Goal: Task Accomplishment & Management: Complete application form

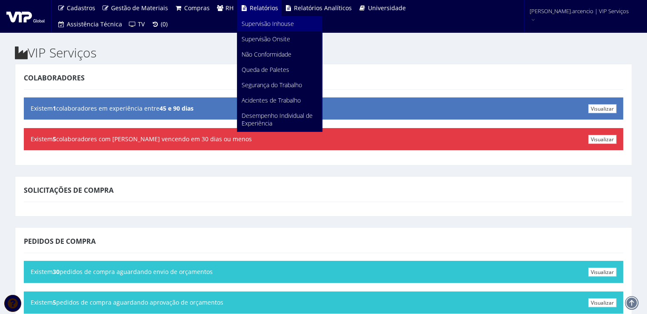
click at [265, 26] on span "Supervisão Inhouse" at bounding box center [267, 24] width 52 height 8
click at [254, 43] on span "Supervisão Onsite" at bounding box center [265, 39] width 48 height 8
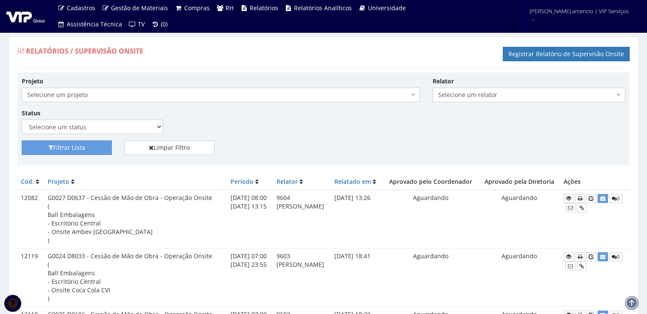
click at [335, 134] on div "Projeto Selecione um projeto G0217 D0217 - Cessão de Mão de Obra - Contrato Con…" at bounding box center [323, 109] width 616 height 64
click at [553, 55] on link "Registrar Relatório de Supervisão Onsite" at bounding box center [566, 54] width 127 height 14
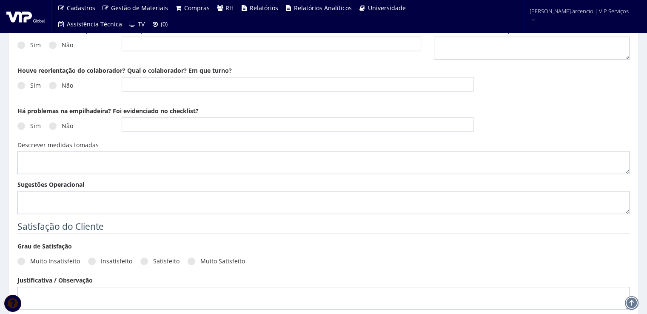
scroll to position [553, 0]
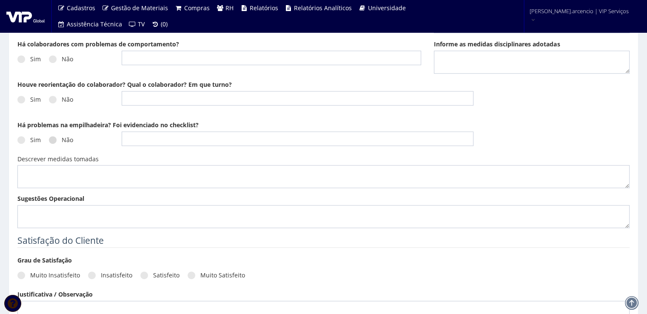
click at [57, 143] on label "Não" at bounding box center [61, 140] width 24 height 9
click at [62, 143] on input "Não" at bounding box center [65, 140] width 6 height 6
radio input "true"
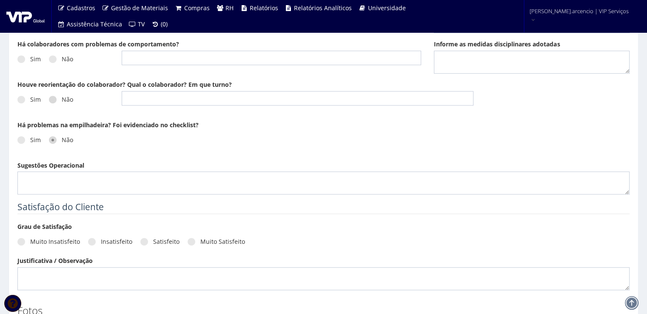
click at [55, 101] on span at bounding box center [53, 100] width 8 height 8
click at [62, 101] on input "Não" at bounding box center [65, 100] width 6 height 6
radio input "true"
click at [70, 182] on textarea "Sugestões Operacional" at bounding box center [323, 182] width 612 height 23
paste textarea "No período de 08/09 a 12/09, foram realizadas 102 descargas, sendo 54 no turno …"
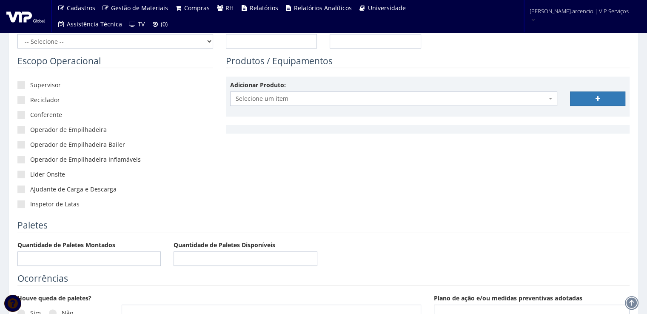
scroll to position [0, 0]
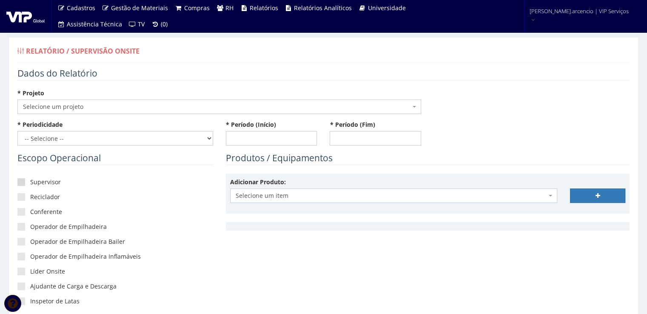
type textarea "No período de 08/09 a 12/09, foram realizadas 102 descargas, sendo 54 no turno …"
click at [24, 183] on span at bounding box center [21, 182] width 8 height 8
click at [30, 183] on input"] "Supervisor" at bounding box center [33, 182] width 6 height 6
checkbox input"] "true"
click at [21, 194] on span at bounding box center [21, 197] width 8 height 8
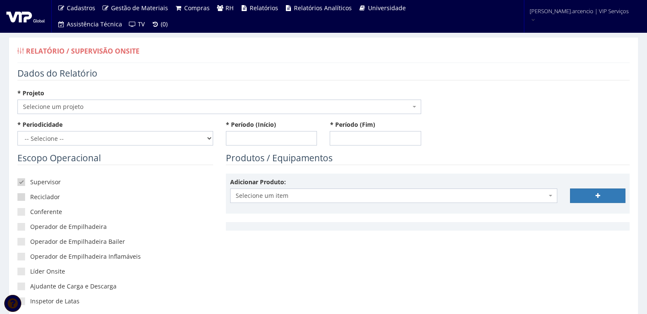
click at [30, 194] on input"] "Reciclador" at bounding box center [33, 197] width 6 height 6
checkbox input"] "true"
click at [22, 212] on span at bounding box center [21, 212] width 8 height 8
click at [30, 212] on input"] "Conferente" at bounding box center [33, 212] width 6 height 6
checkbox input"] "true"
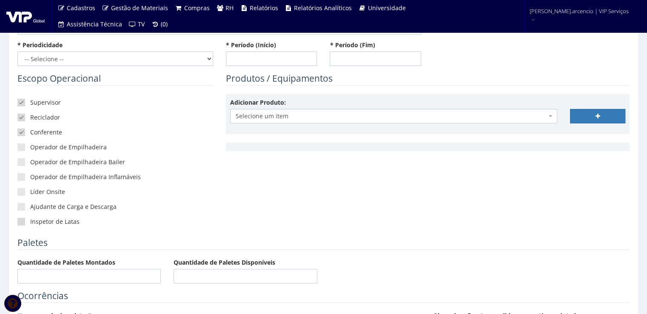
scroll to position [85, 0]
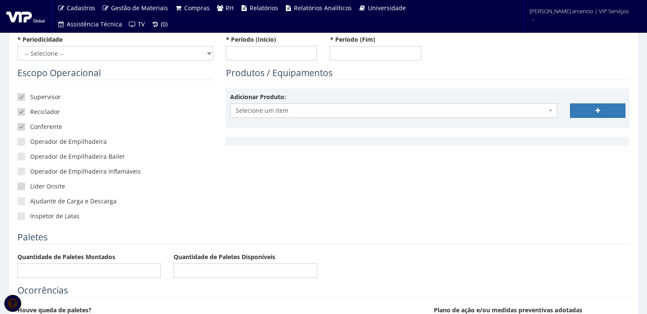
click at [23, 187] on span at bounding box center [21, 186] width 8 height 8
click at [30, 187] on input"] "Líder Onsite" at bounding box center [33, 187] width 6 height 6
checkbox input"] "true"
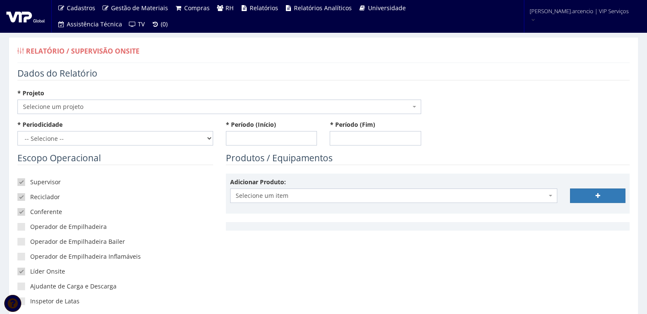
click at [414, 107] on span at bounding box center [415, 106] width 2 height 14
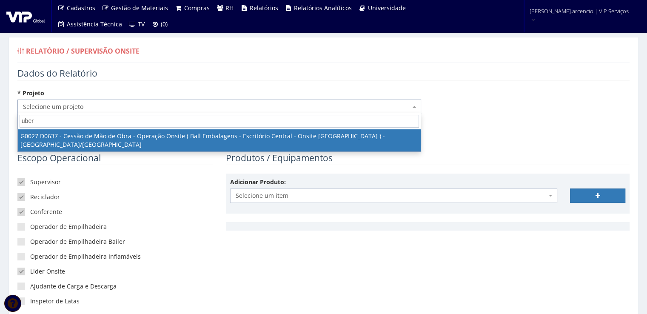
type input "uber"
select select "27"
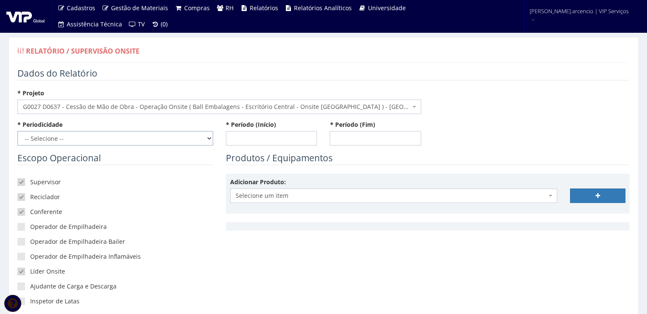
click at [206, 139] on select "-- Selecione -- Extraordinário Semanal" at bounding box center [115, 138] width 196 height 14
select select "1"
click at [17, 131] on select "-- Selecione -- Extraordinário Semanal" at bounding box center [115, 138] width 196 height 14
click at [258, 140] on input "* Período (Início)" at bounding box center [271, 138] width 91 height 14
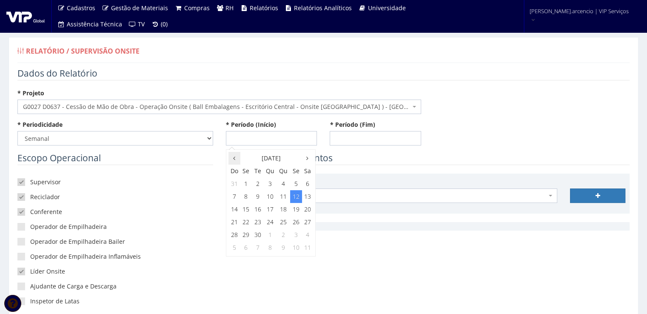
click at [234, 158] on icon at bounding box center [234, 158] width 2 height 6
click at [307, 159] on icon at bounding box center [307, 158] width 2 height 6
click at [308, 186] on td "6" at bounding box center [307, 183] width 11 height 13
click at [234, 201] on span "8:00" at bounding box center [239, 198] width 17 height 11
click at [240, 172] on span "8:00" at bounding box center [239, 173] width 17 height 11
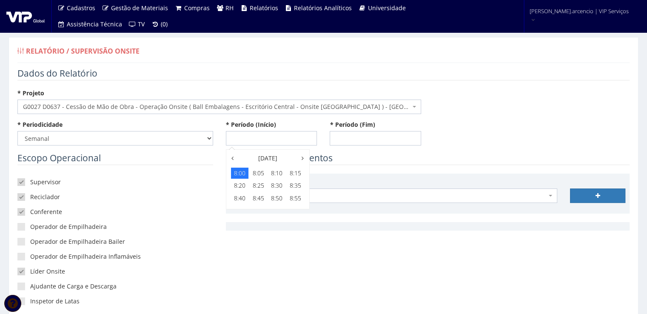
type input "06/09/2025 08:00"
click at [335, 141] on input "* Período (Fim)" at bounding box center [375, 138] width 91 height 14
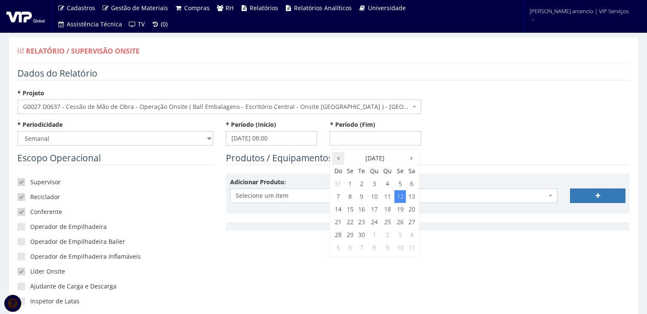
click at [338, 156] on icon at bounding box center [338, 158] width 2 height 6
click at [412, 163] on th at bounding box center [411, 158] width 11 height 13
click at [401, 200] on td "12" at bounding box center [399, 196] width 11 height 13
click at [382, 215] on span "14:00" at bounding box center [380, 210] width 17 height 11
click at [341, 170] on span "14:00" at bounding box center [343, 173] width 17 height 11
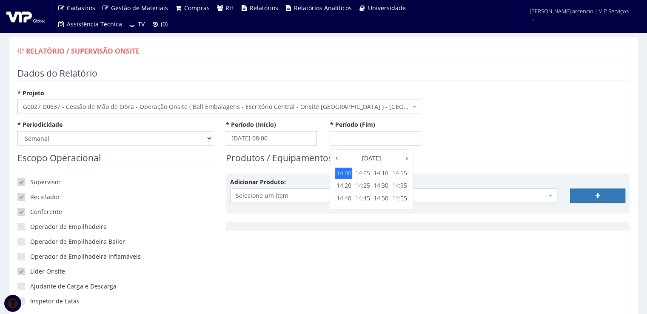
type input "12/09/2025 14:00"
click at [477, 136] on div "* Periodicidade -- Selecione -- Extraordinário Semanal * Período (Início) 06/09…" at bounding box center [323, 135] width 625 height 31
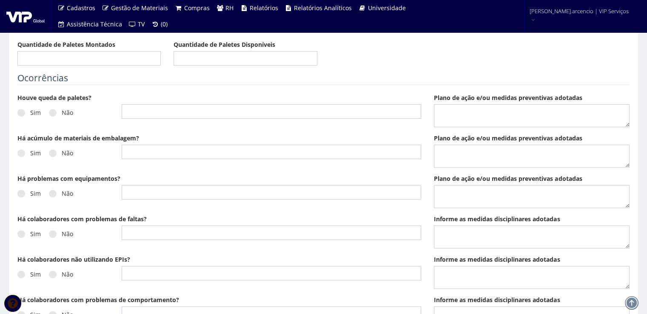
scroll to position [298, 0]
click at [51, 114] on span at bounding box center [53, 112] width 8 height 8
click at [62, 114] on input "Não" at bounding box center [65, 113] width 6 height 6
radio input "true"
click at [52, 152] on span at bounding box center [53, 153] width 8 height 8
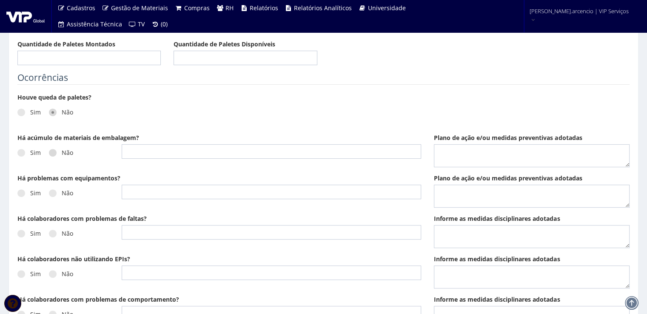
click at [62, 152] on input "Não" at bounding box center [65, 153] width 6 height 6
radio input "true"
click at [53, 192] on span at bounding box center [53, 193] width 8 height 8
click at [62, 192] on input "Não" at bounding box center [65, 193] width 6 height 6
radio input "true"
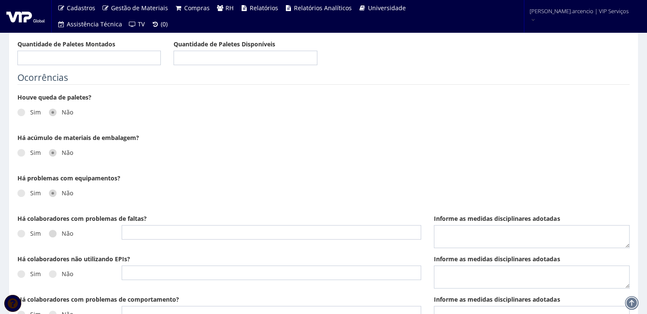
click at [54, 236] on label "Não" at bounding box center [61, 233] width 24 height 9
click at [62, 236] on input "Não" at bounding box center [65, 234] width 6 height 6
radio input "true"
click at [56, 277] on label "Não" at bounding box center [61, 274] width 24 height 9
click at [62, 277] on input "Não" at bounding box center [65, 274] width 6 height 6
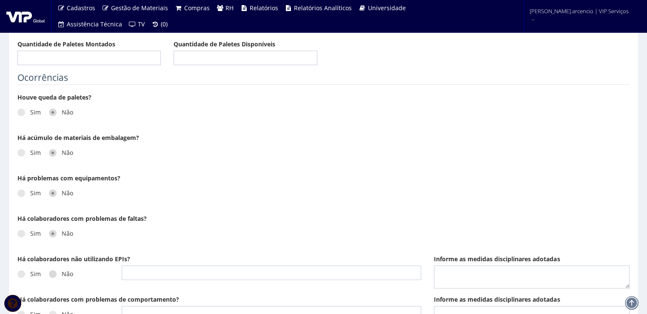
radio input "true"
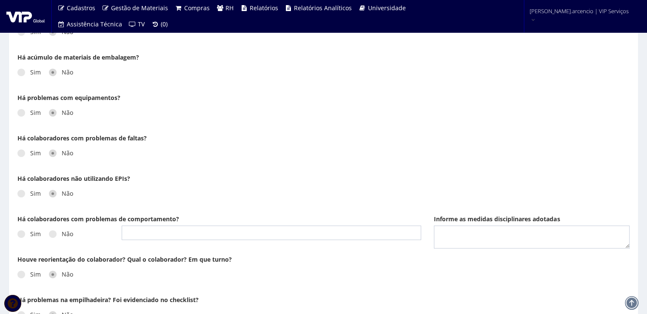
scroll to position [383, 0]
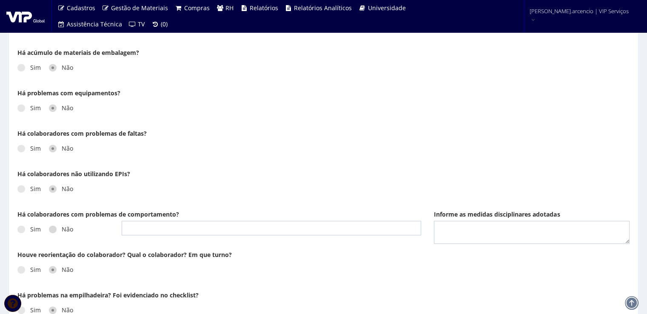
click at [53, 228] on span at bounding box center [53, 229] width 8 height 8
click at [62, 228] on input "Não" at bounding box center [65, 230] width 6 height 6
radio input "true"
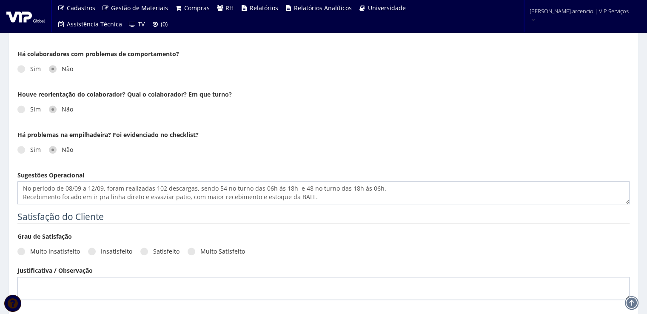
scroll to position [553, 0]
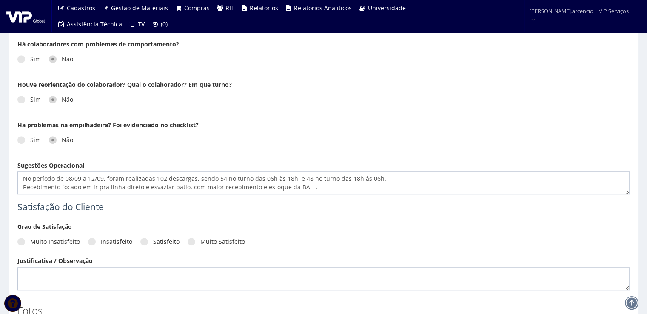
click at [142, 245] on div "Muito Insatisfeito Insatisfeito Satisfeito Muito Satisfeito" at bounding box center [323, 244] width 612 height 23
click at [142, 244] on label "Satisfeito" at bounding box center [159, 241] width 39 height 9
click at [153, 244] on input "Satisfeito" at bounding box center [156, 242] width 6 height 6
radio input "true"
click at [71, 179] on textarea "No período de 08/09 a 12/09, foram realizadas 102 descargas, sendo 54 no turno …" at bounding box center [323, 182] width 612 height 23
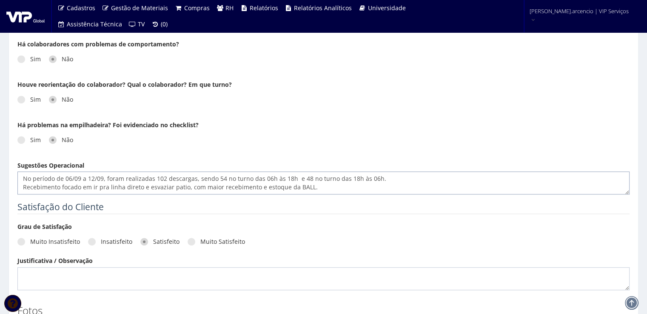
click at [269, 177] on textarea "No período de 06/09 a 12/09, foram realizadas 102 descargas, sendo 54 no turno …" at bounding box center [323, 182] width 612 height 23
click at [294, 176] on textarea "No período de 06/09 a 12/09, foram realizadas 102 descargas, sendo 54 no turno …" at bounding box center [323, 182] width 612 height 23
click at [364, 177] on textarea "No período de 06/09 a 12/09, foram realizadas 102 descargas, sendo 54 no turno …" at bounding box center [323, 182] width 612 height 23
drag, startPoint x: 387, startPoint y: 177, endPoint x: 386, endPoint y: 205, distance: 27.2
click at [387, 184] on textarea "No período de 06/09 a 12/09, foram realizadas 102 descargas, sendo 54 no turno …" at bounding box center [323, 182] width 612 height 23
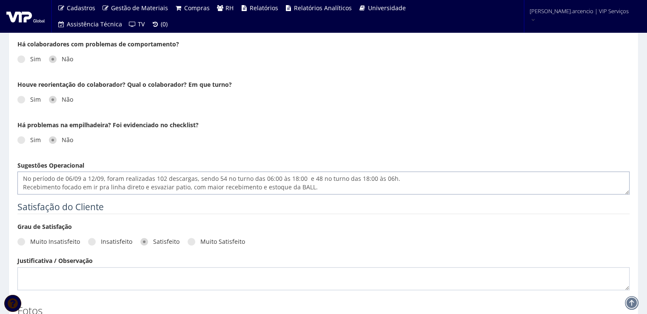
click at [395, 184] on textarea "No período de 06/09 a 12/09, foram realizadas 102 descargas, sendo 54 no turno …" at bounding box center [323, 182] width 612 height 23
click at [388, 179] on textarea "No período de 06/09 a 12/09, foram realizadas 102 descargas, sendo 54 no turno …" at bounding box center [323, 182] width 612 height 23
click at [327, 188] on textarea "No período de 06/09 a 12/09, foram realizadas 102 descargas, sendo 54 no turno …" at bounding box center [323, 182] width 612 height 23
paste textarea "Durante a semana, foram realizados carregamentos de ATG em 12 veículos sendo to…"
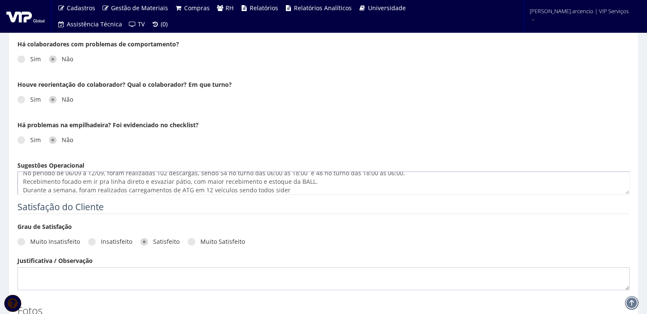
scroll to position [23, 0]
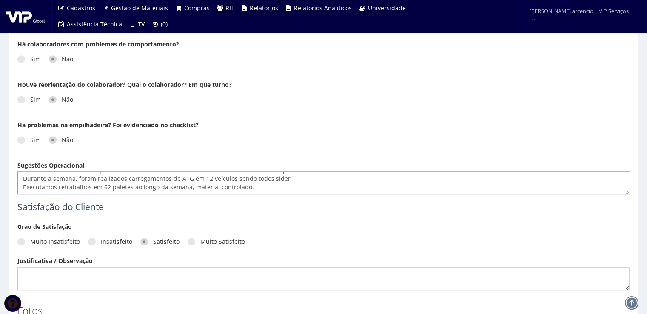
paste textarea "Durante a semana, foram realizados carregamentos de ATG em 12 veículos sendo to…"
click at [34, 189] on textarea "No período de 06/09 a 12/09, foram realizadas 102 descargas, sendo 54 no turno …" at bounding box center [323, 182] width 612 height 23
paste textarea "A aderência aos padrões de segurança segue dentro da meta, 100% essa semana. As…"
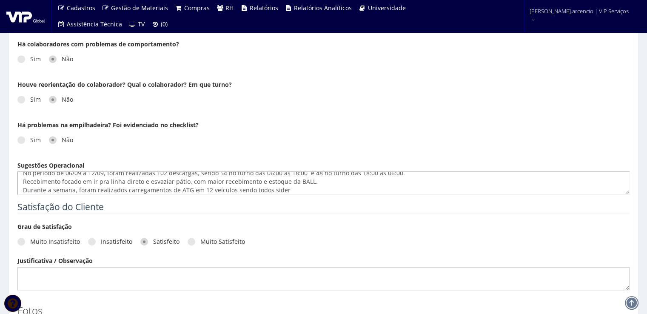
click at [190, 189] on textarea "No período de 06/09 a 12/09, foram realizadas 102 descargas, sendo 54 no turno …" at bounding box center [323, 182] width 612 height 23
drag, startPoint x: 300, startPoint y: 191, endPoint x: 313, endPoint y: 216, distance: 28.0
click at [318, 235] on div "Muito Insatisfeito Insatisfeito Satisfeito Muito Satisfeito" at bounding box center [323, 244] width 612 height 23
click at [308, 190] on textarea "No período de 06/09 a 12/09, foram realizadas 102 descargas, sendo 54 no turno …" at bounding box center [323, 182] width 612 height 23
click at [296, 191] on textarea "No período de 06/09 a 12/09, foram realizadas 102 descargas, sendo 54 no turno …" at bounding box center [323, 182] width 612 height 23
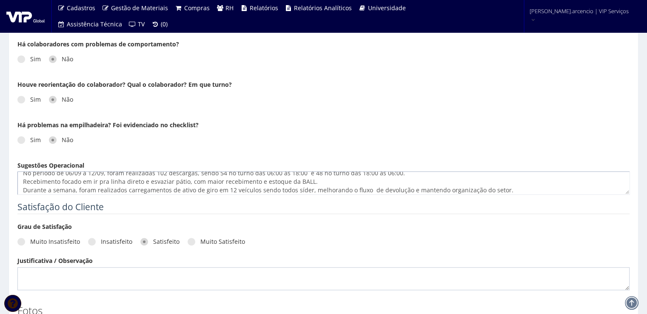
click at [503, 187] on textarea "No período de 06/09 a 12/09, foram realizadas 102 descargas, sendo 54 no turno …" at bounding box center [323, 182] width 612 height 23
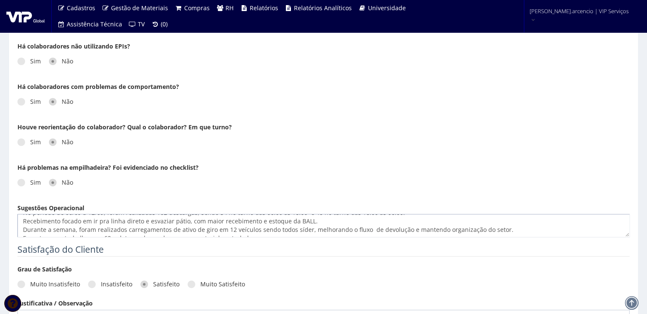
scroll to position [26, 0]
drag, startPoint x: 22, startPoint y: 221, endPoint x: 259, endPoint y: 222, distance: 237.2
click at [259, 222] on textarea "No período de 06/09 a 12/09, foram realizadas 102 descargas, sendo 54 no turno …" at bounding box center [323, 225] width 612 height 23
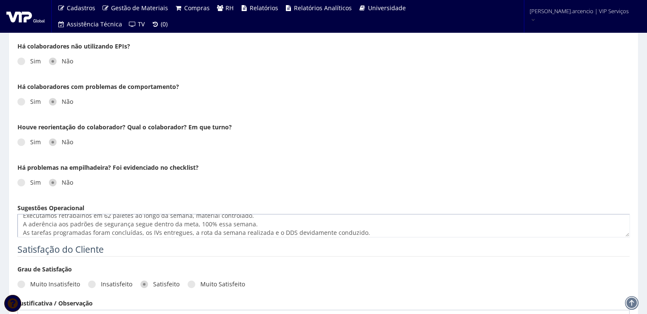
scroll to position [51, 0]
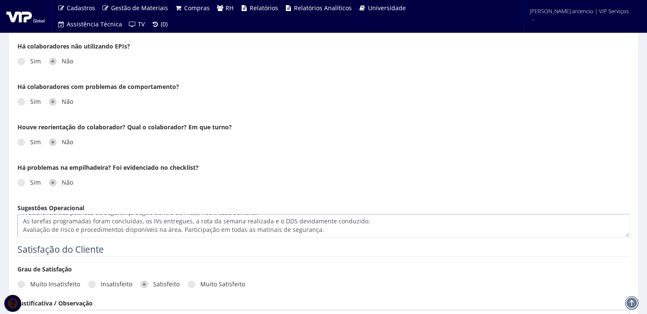
drag, startPoint x: 24, startPoint y: 228, endPoint x: 17, endPoint y: 221, distance: 10.5
click at [17, 221] on div "Sugestões Operacional No período de 06/09 a 12/09, foram realizadas 102 descarg…" at bounding box center [323, 221] width 625 height 34
click at [315, 229] on textarea "No período de 06/09 a 12/09, foram realizadas 102 descargas, sendo 54 no turno …" at bounding box center [323, 225] width 612 height 23
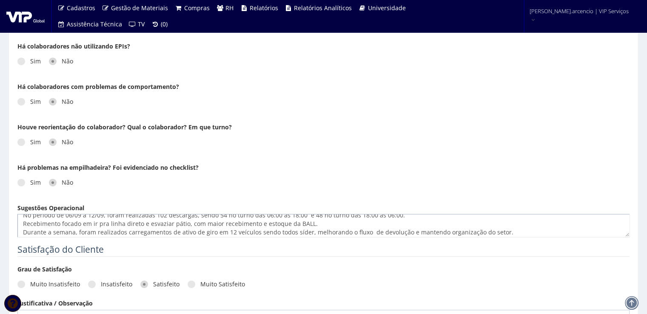
scroll to position [3, 0]
drag, startPoint x: 289, startPoint y: 230, endPoint x: 130, endPoint y: 224, distance: 159.5
click at [130, 224] on textarea "No período de 06/09 a 12/09, foram realizadas 102 descargas, sendo 54 no turno …" at bounding box center [323, 225] width 612 height 23
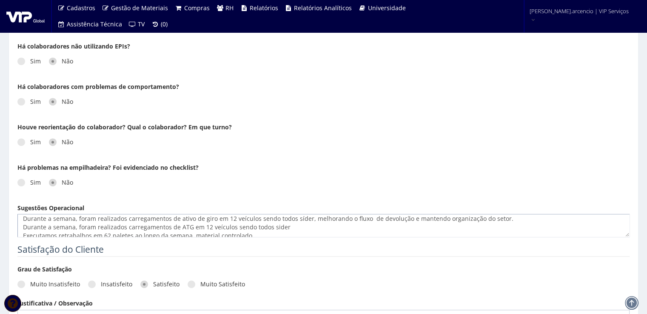
click at [303, 232] on textarea "No período de 06/09 a 12/09, foram realizadas 102 descargas, sendo 54 no turno …" at bounding box center [323, 225] width 612 height 23
drag, startPoint x: 297, startPoint y: 230, endPoint x: 28, endPoint y: 226, distance: 268.7
click at [28, 226] on textarea "No período de 06/09 a 12/09, foram realizadas 102 descargas, sendo 54 no turno …" at bounding box center [323, 225] width 612 height 23
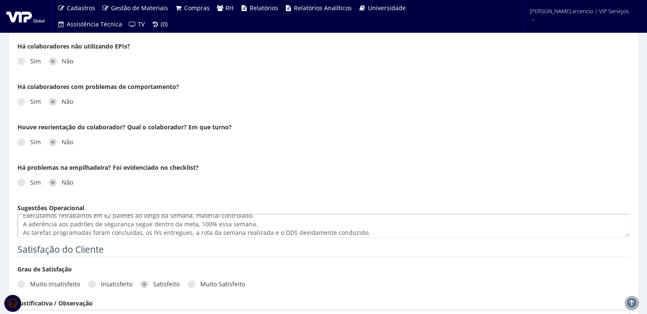
scroll to position [43, 0]
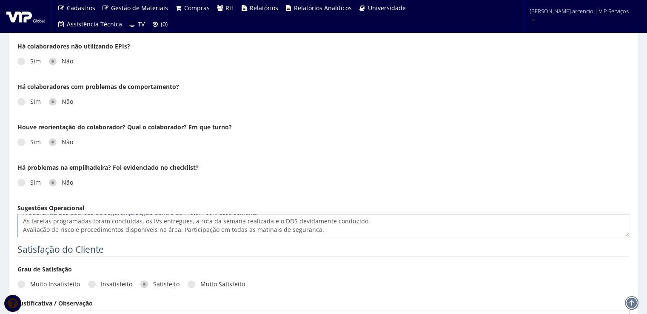
click at [179, 228] on textarea "No período de 06/09 a 12/09, foram realizadas 102 descargas, sendo 54 no turno …" at bounding box center [323, 225] width 612 height 23
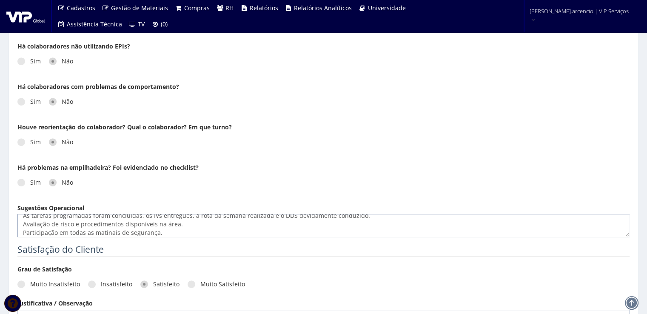
scroll to position [51, 0]
click at [155, 234] on textarea "No período de 06/09 a 12/09, foram realizadas 102 descargas, sendo 54 no turno …" at bounding box center [323, 225] width 612 height 23
click at [160, 232] on textarea "No período de 06/09 a 12/09, foram realizadas 102 descargas, sendo 54 no turno …" at bounding box center [323, 225] width 612 height 23
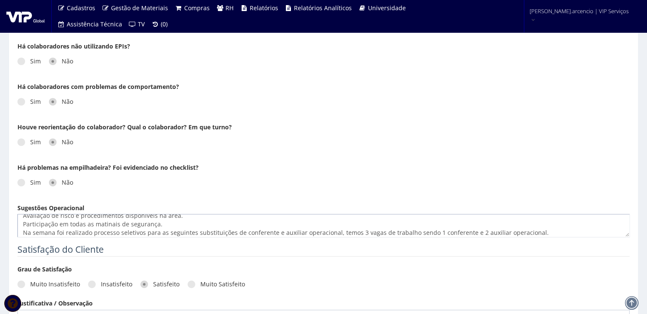
scroll to position [65, 0]
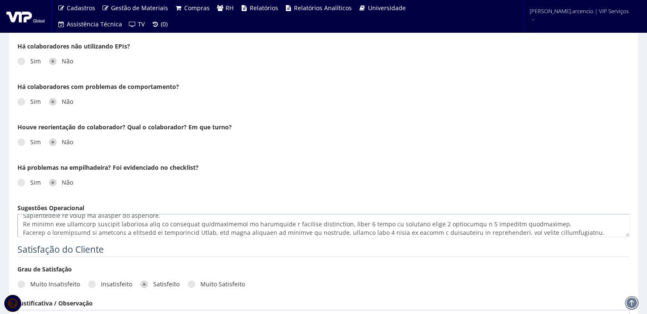
click at [583, 232] on textarea "Sugestões Operacional" at bounding box center [323, 225] width 612 height 23
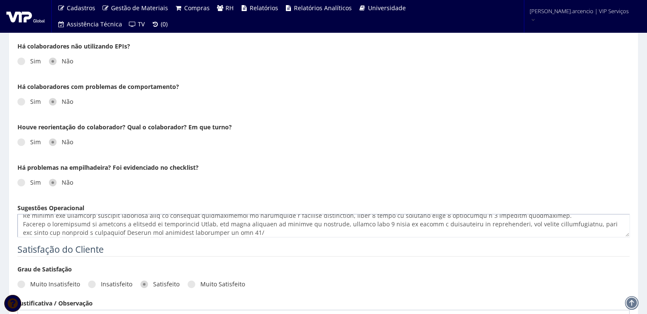
click at [583, 232] on textarea "Sugestões Operacional" at bounding box center [323, 225] width 612 height 23
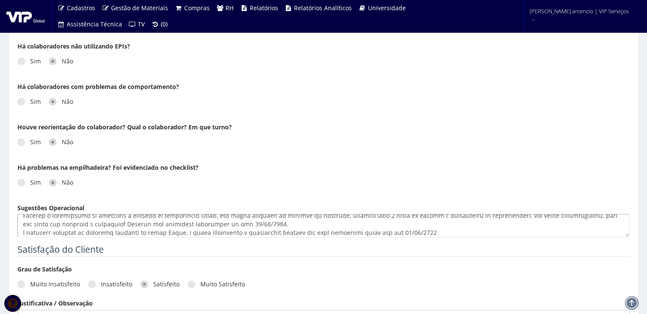
drag, startPoint x: 293, startPoint y: 224, endPoint x: 294, endPoint y: 234, distance: 9.8
click at [449, 230] on textarea "Sugestões Operacional" at bounding box center [323, 225] width 612 height 23
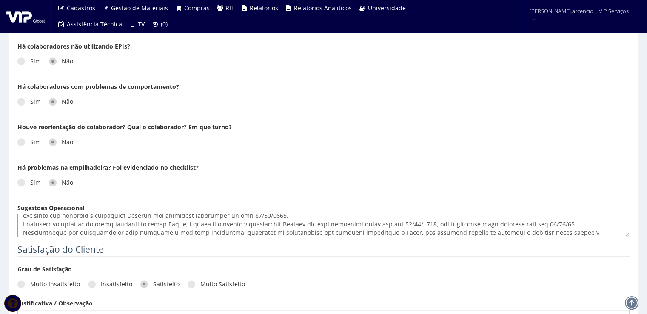
click at [571, 231] on textarea "Sugestões Operacional" at bounding box center [323, 225] width 612 height 23
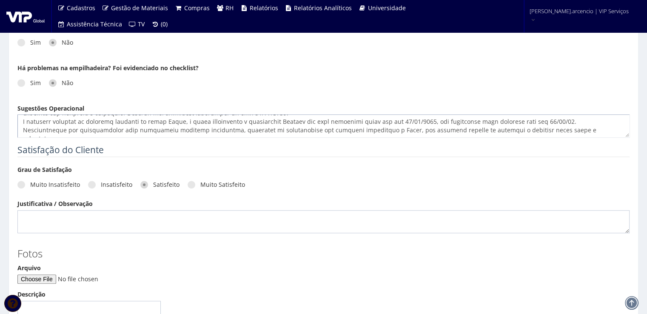
scroll to position [726, 0]
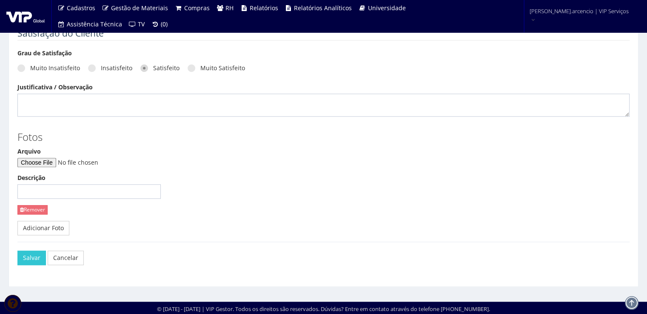
type textarea "No período de 06/09 a 12/09, foram realizadas 102 descargas, sendo 54 no turno …"
click at [52, 160] on input "Arquivo" at bounding box center [75, 162] width 116 height 9
type input "C:\fakepath\S2 Tarefa da semana - VIP setembro - CAÇA VAZAMENTO (1).pptx"
click at [90, 194] on input "Descrição" at bounding box center [88, 191] width 143 height 14
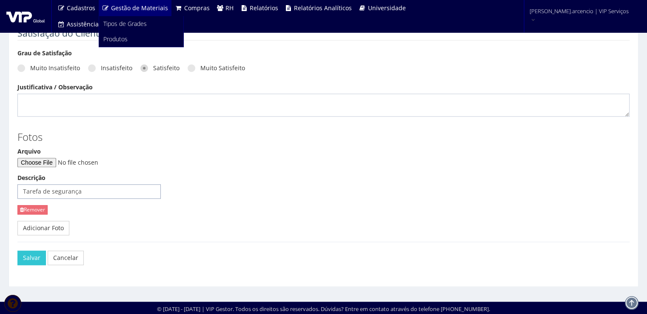
type input "Tarefa de segurança"
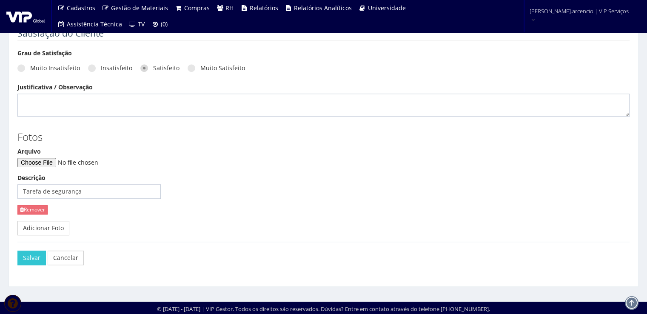
drag, startPoint x: 218, startPoint y: 194, endPoint x: 77, endPoint y: 216, distance: 142.9
click at [215, 194] on div "Arquivo Descrição Tarefa de segurança Remover" at bounding box center [323, 184] width 625 height 74
click at [47, 227] on link "Adicionar Foto" at bounding box center [43, 228] width 52 height 14
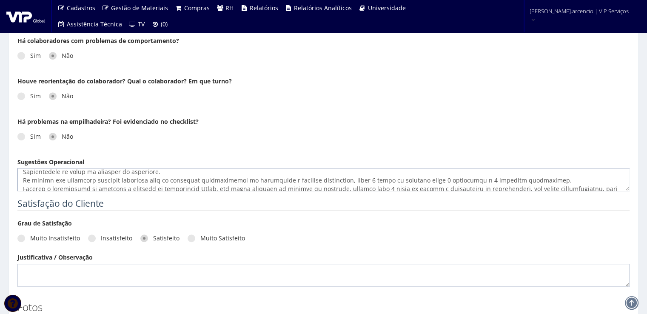
scroll to position [94, 0]
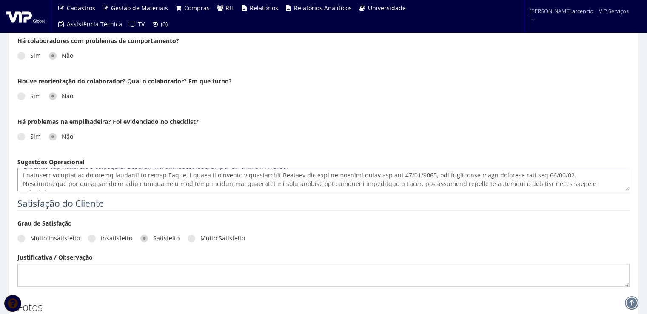
drag, startPoint x: 22, startPoint y: 173, endPoint x: 617, endPoint y: 218, distance: 597.4
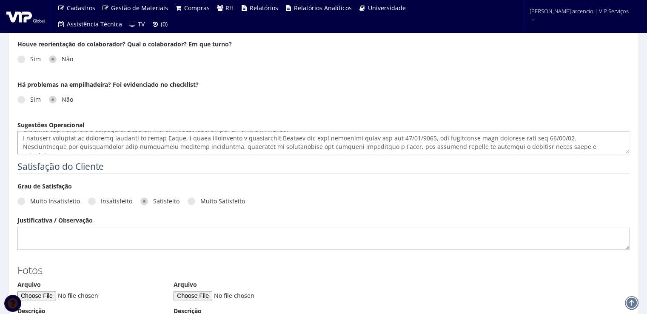
scroll to position [595, 0]
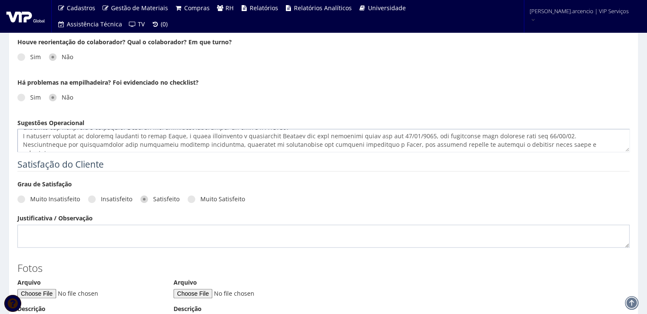
click at [612, 146] on textarea "Sugestões Operacional" at bounding box center [323, 140] width 612 height 23
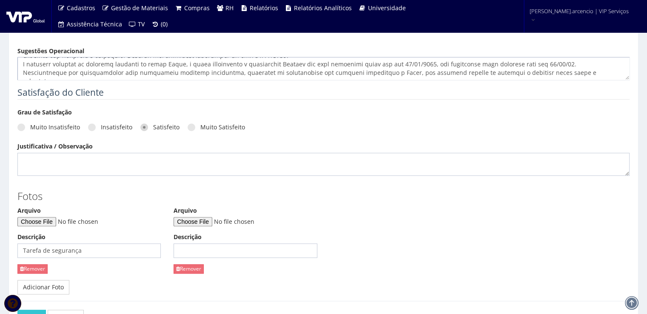
scroll to position [680, 0]
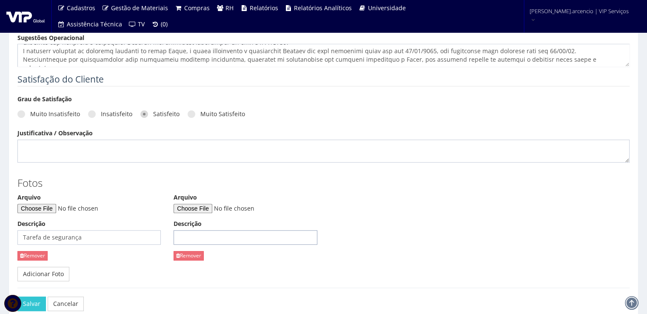
click at [186, 236] on input "Descrição" at bounding box center [244, 237] width 143 height 14
click at [401, 211] on div "Arquivo Descrição Tarefa de segurança Remover Arquivo Descrição Remover" at bounding box center [323, 230] width 625 height 74
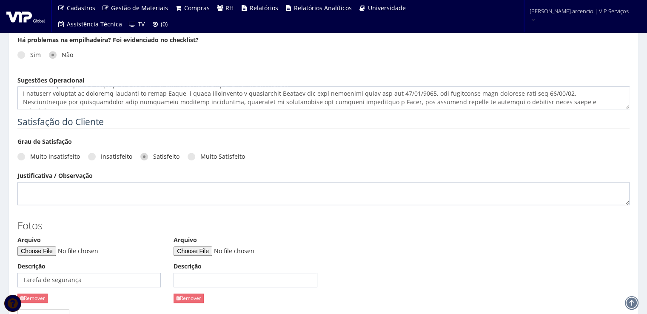
scroll to position [726, 0]
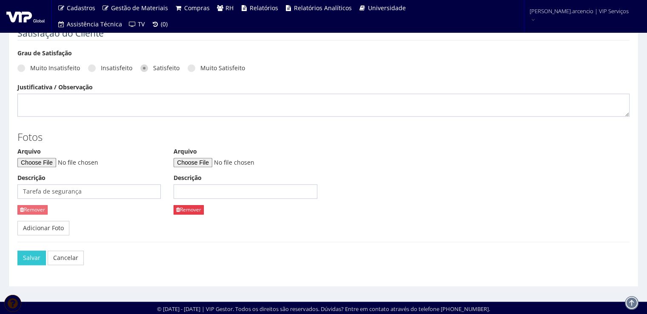
click at [196, 207] on link "Remover" at bounding box center [188, 209] width 30 height 9
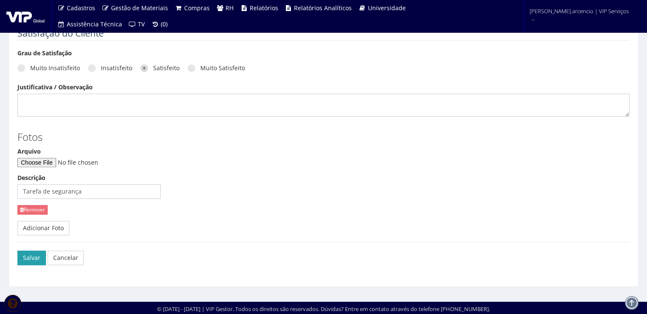
click at [39, 257] on button "Salvar" at bounding box center [31, 257] width 28 height 14
